Goal: Book appointment/travel/reservation

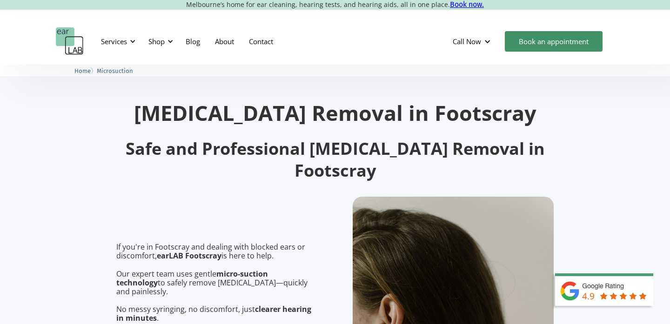
scroll to position [9, 0]
click at [123, 42] on div "Services" at bounding box center [114, 41] width 26 height 9
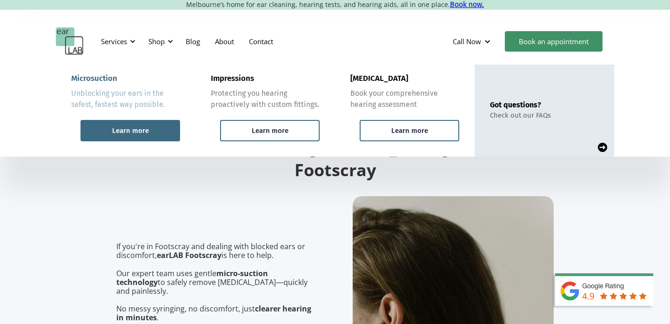
click at [132, 125] on div "Learn more" at bounding box center [130, 130] width 100 height 21
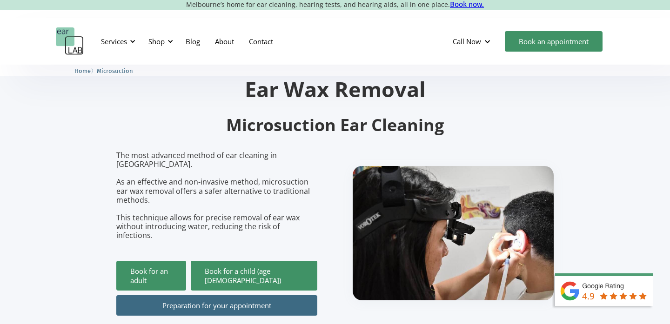
scroll to position [95, 0]
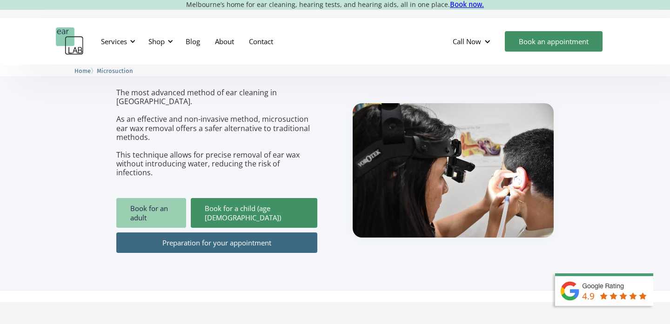
click at [173, 198] on link "Book for an adult" at bounding box center [151, 213] width 70 height 30
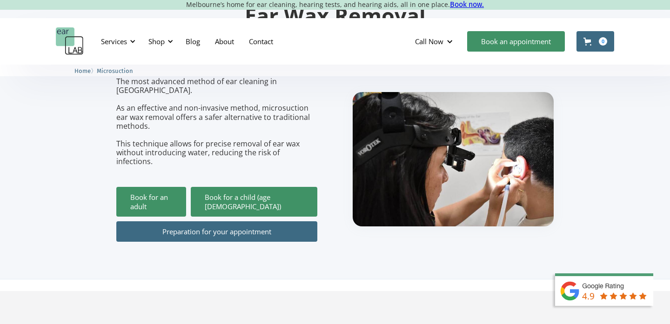
scroll to position [124, 0]
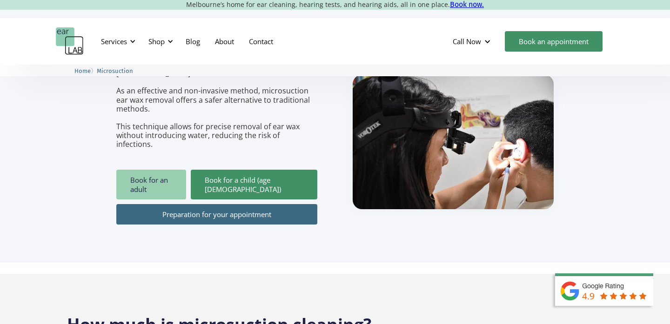
click at [169, 170] on link "Book for an adult" at bounding box center [151, 185] width 70 height 30
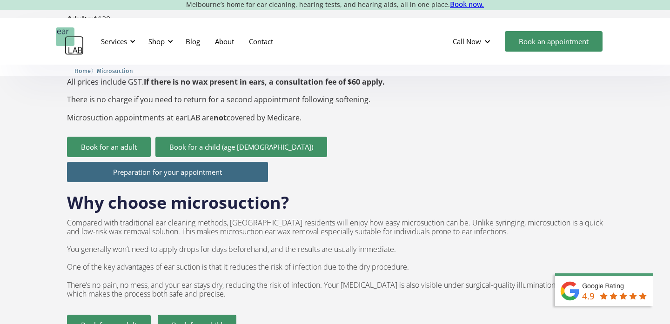
scroll to position [435, 0]
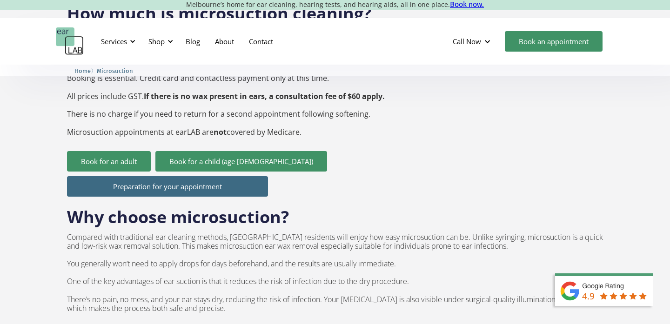
click at [182, 197] on h2 "Why choose microsuction?" at bounding box center [178, 213] width 222 height 32
click at [183, 176] on link "Preparation for your appointment" at bounding box center [167, 186] width 201 height 20
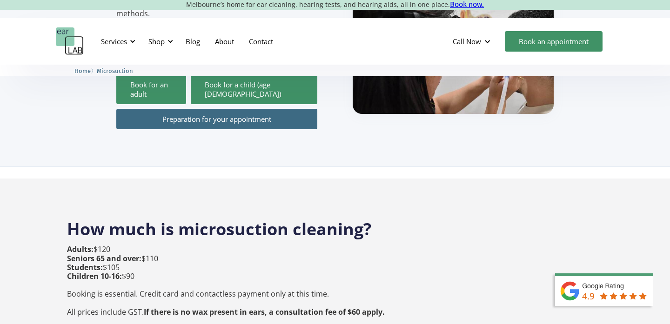
scroll to position [0, 0]
